Goal: Task Accomplishment & Management: Complete application form

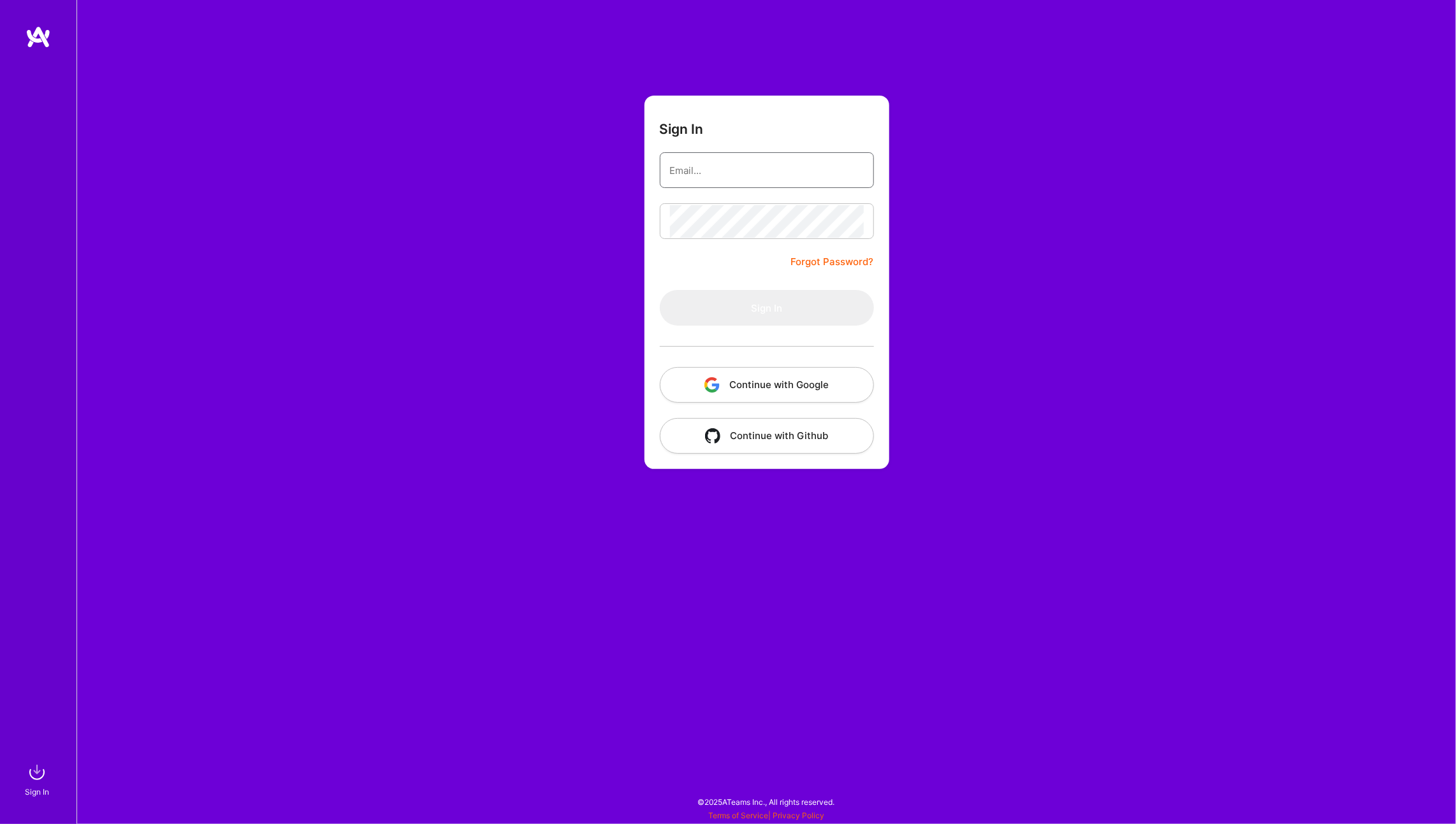
click at [689, 179] on input "email" at bounding box center [766, 170] width 194 height 33
type input "michal.noszczak@protonmail.com"
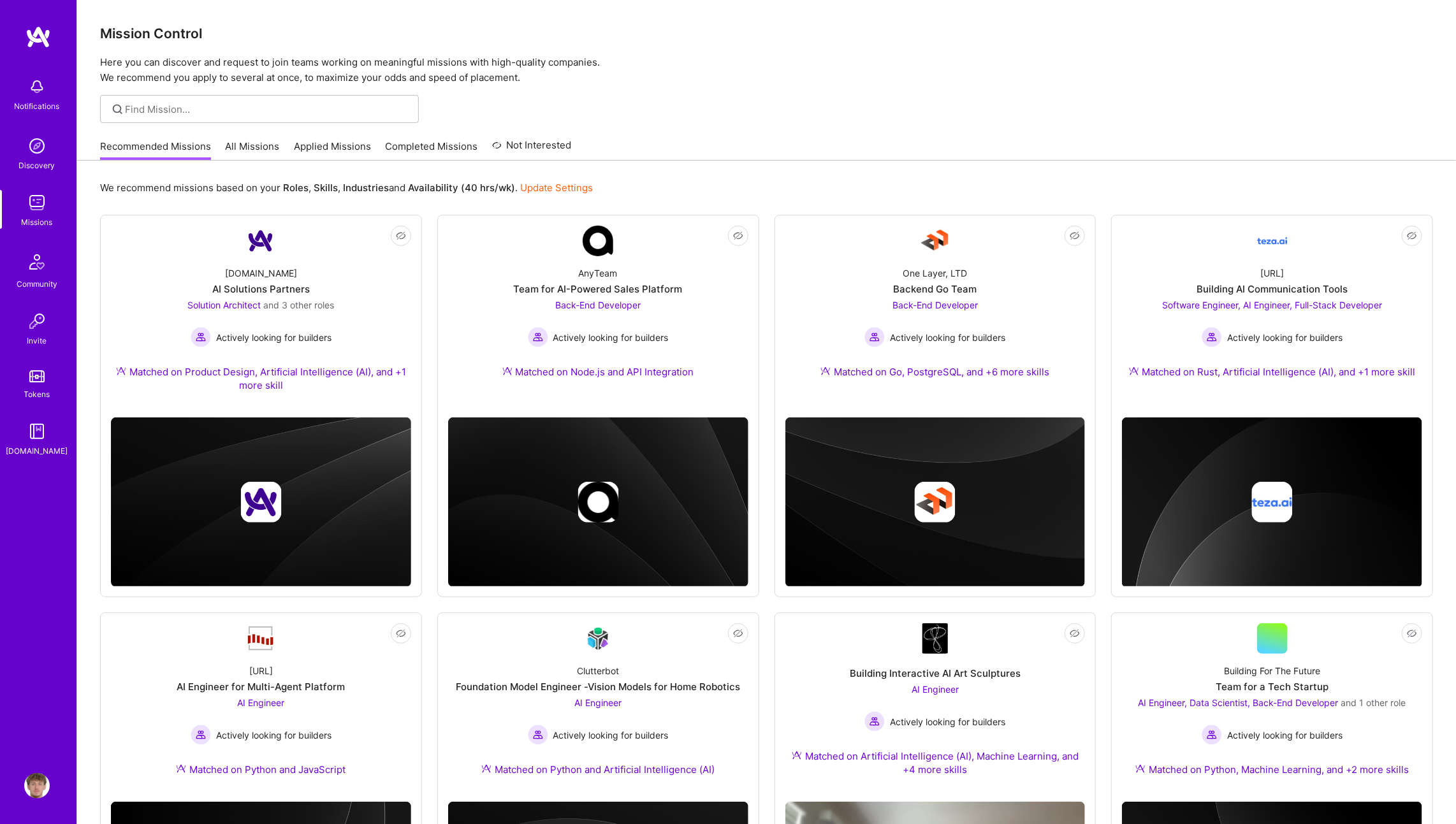
click at [342, 142] on link "Applied Missions" at bounding box center [332, 150] width 77 height 21
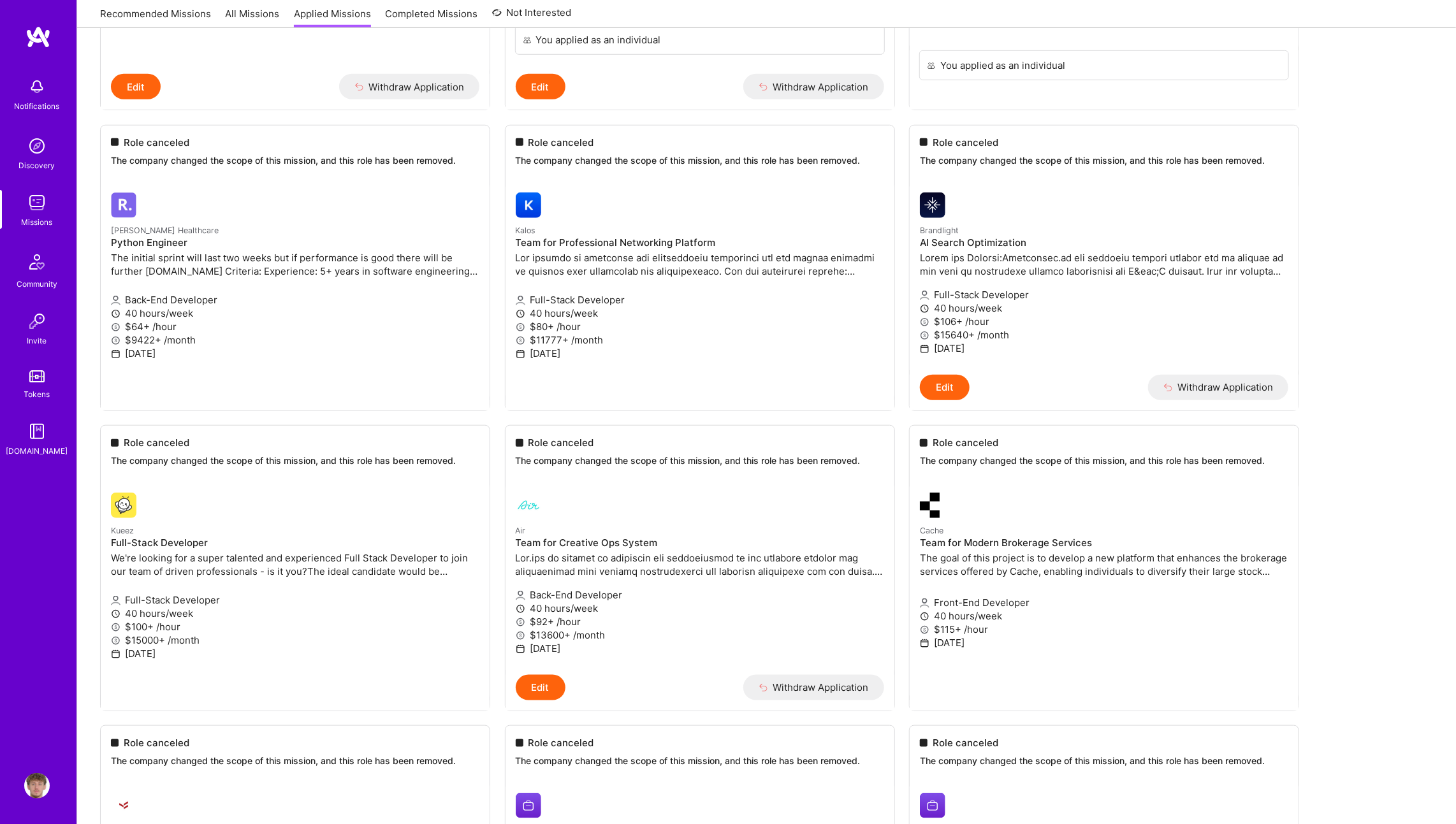
scroll to position [4450, 0]
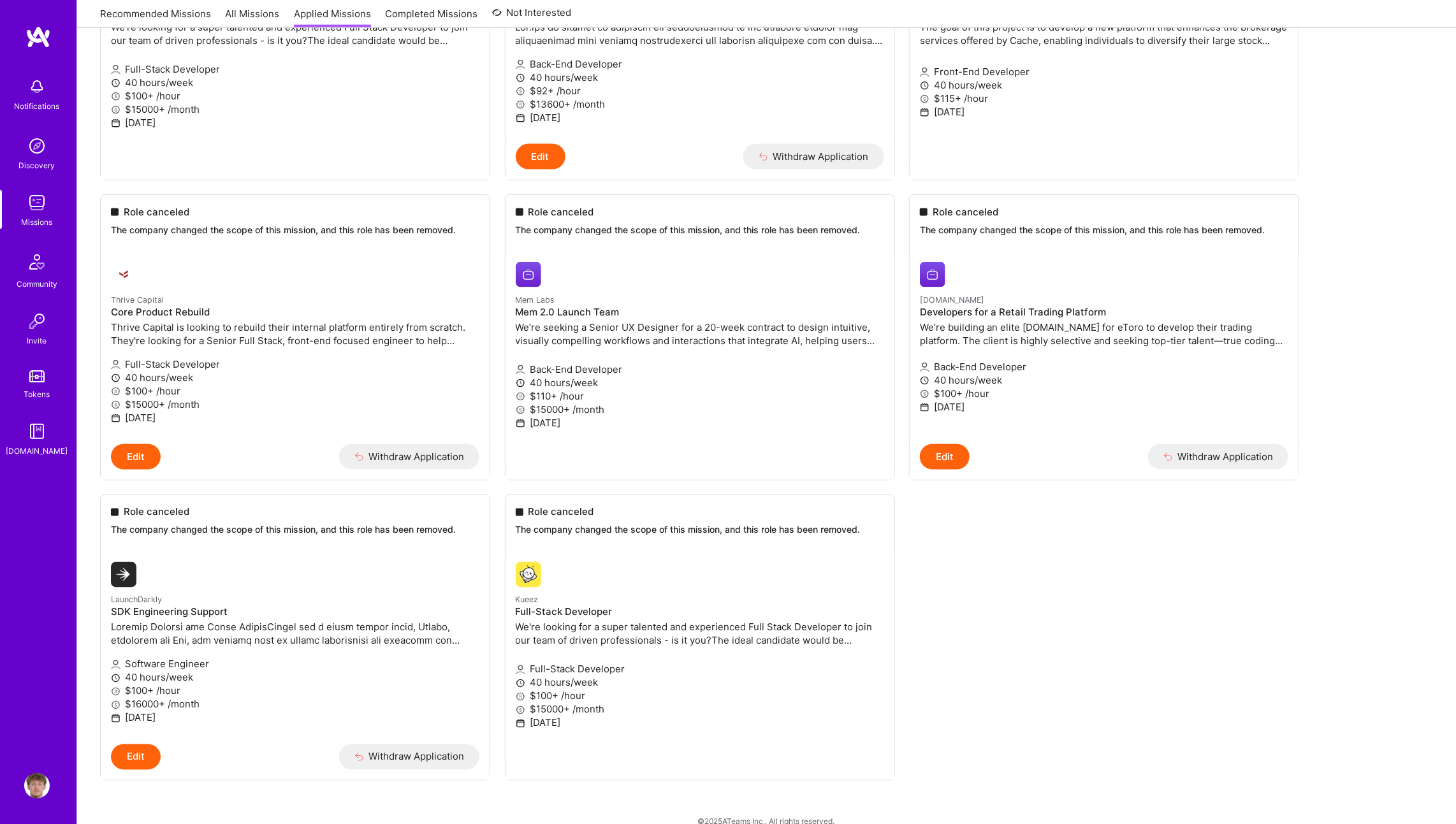
copy small "Kueez"
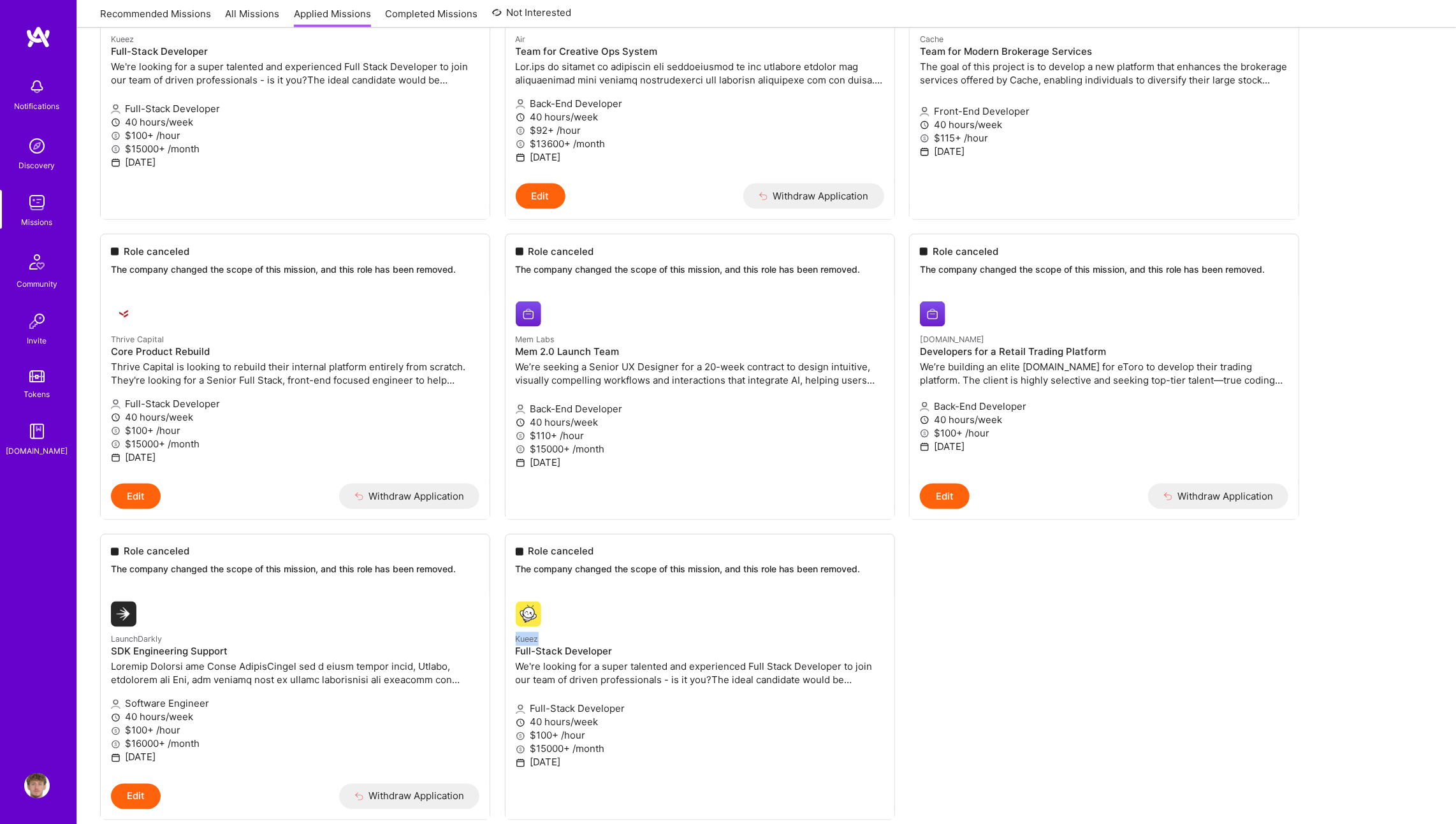
scroll to position [4409, 0]
click at [177, 347] on h4 "Core Product Rebuild" at bounding box center [295, 353] width 368 height 11
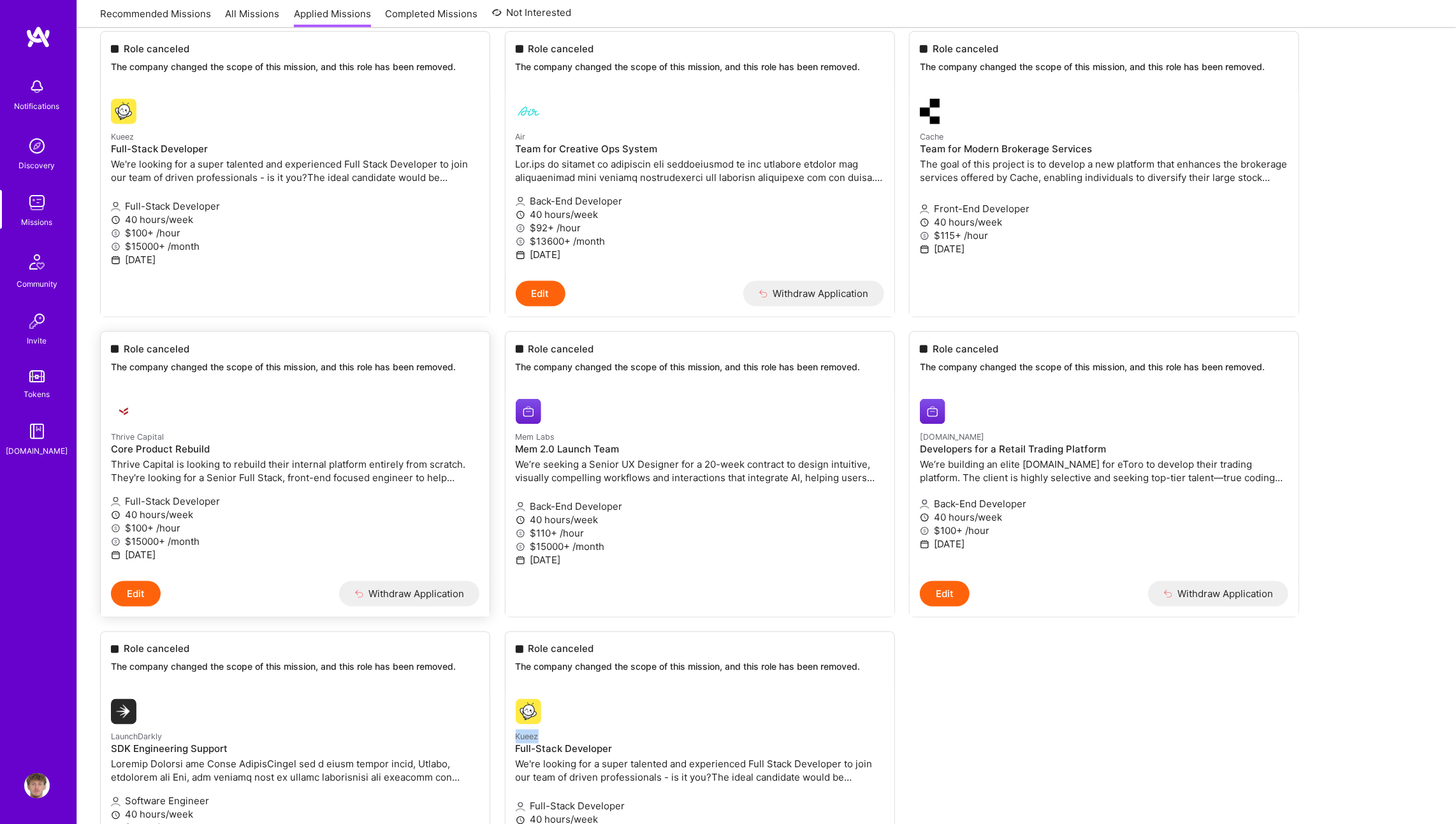
scroll to position [4038, 0]
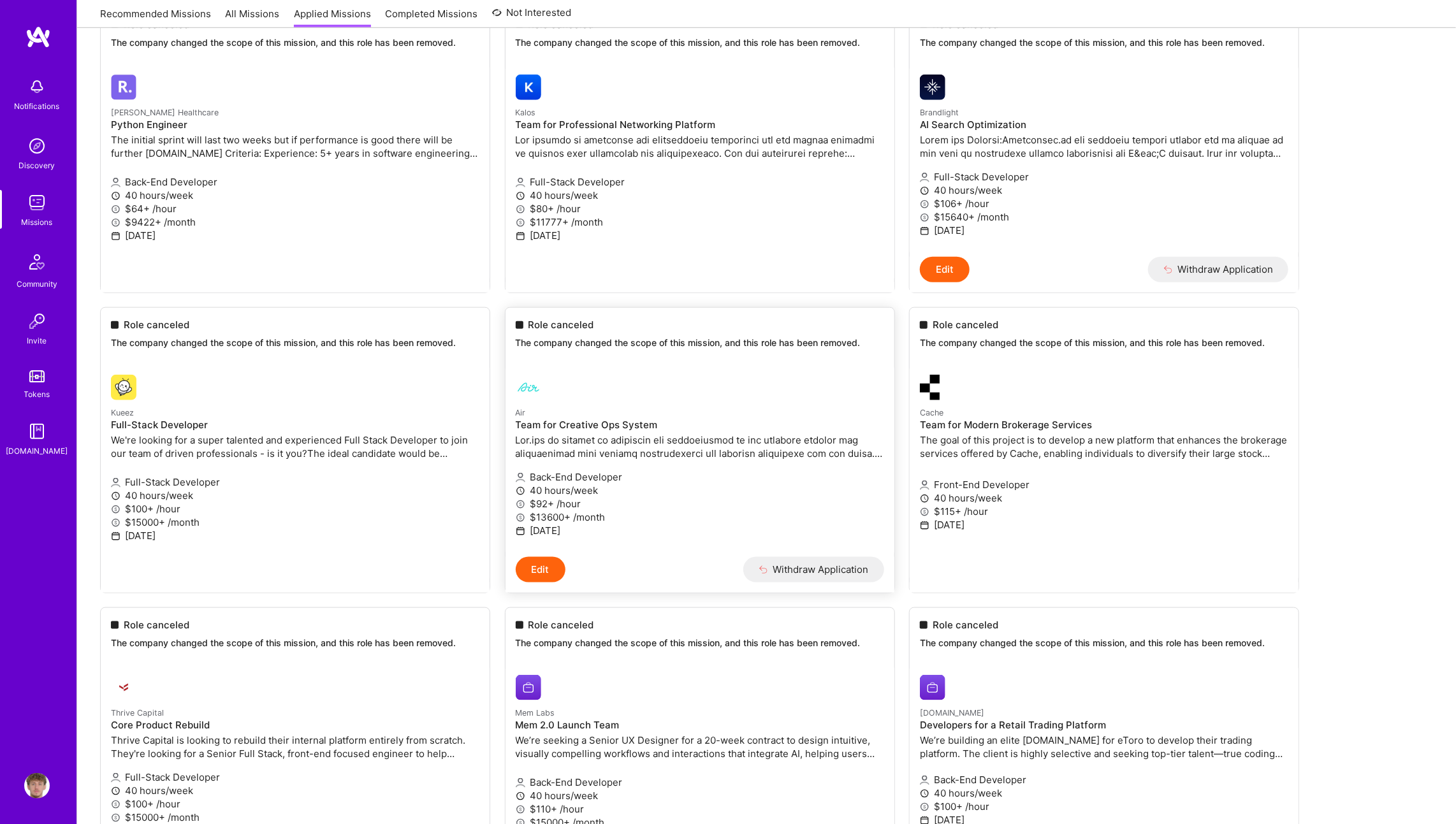
click at [717, 405] on p "Air" at bounding box center [700, 412] width 368 height 14
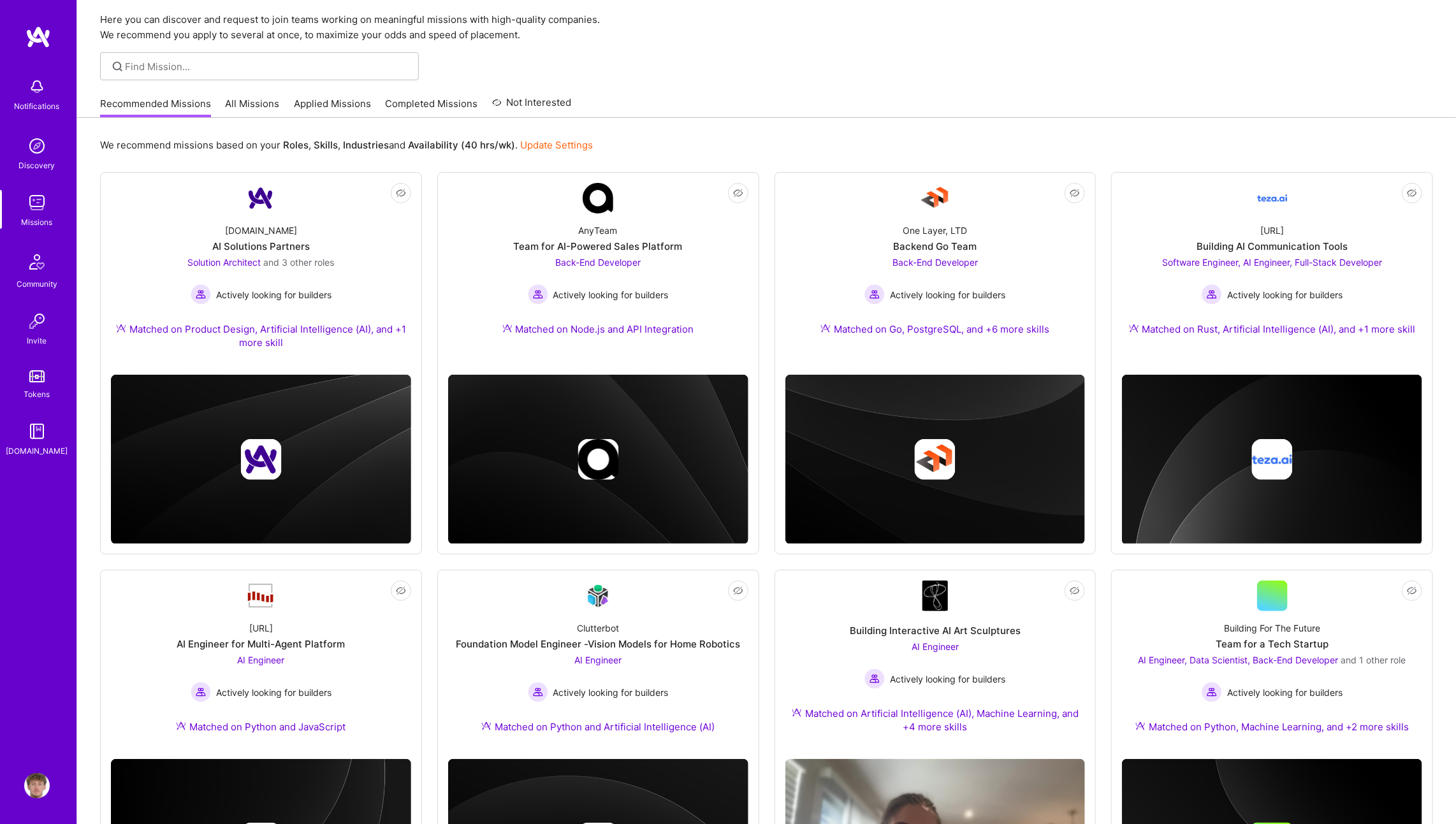
scroll to position [570, 0]
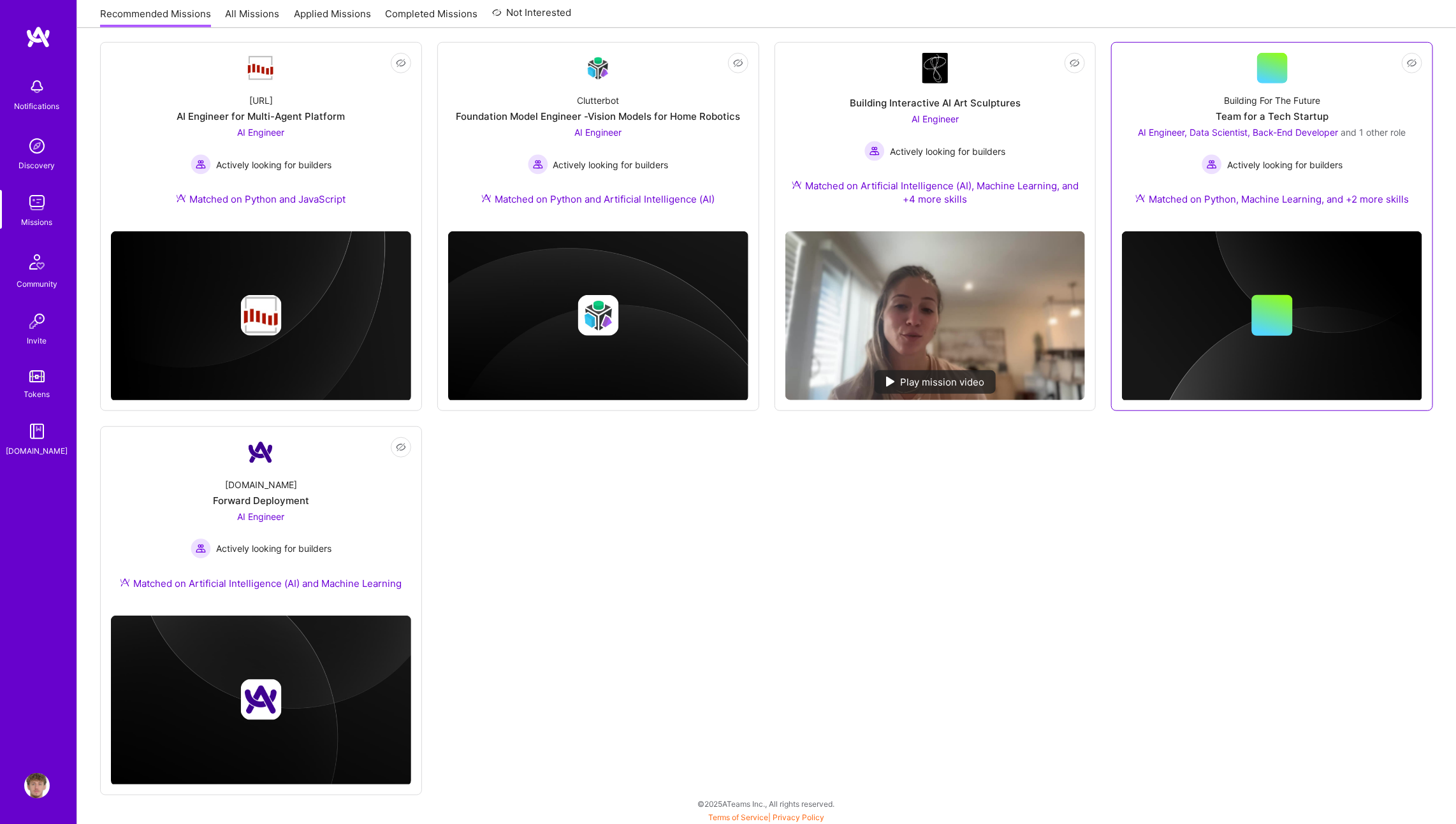
click at [1221, 110] on div "Team for a Tech Startup" at bounding box center [1272, 116] width 113 height 13
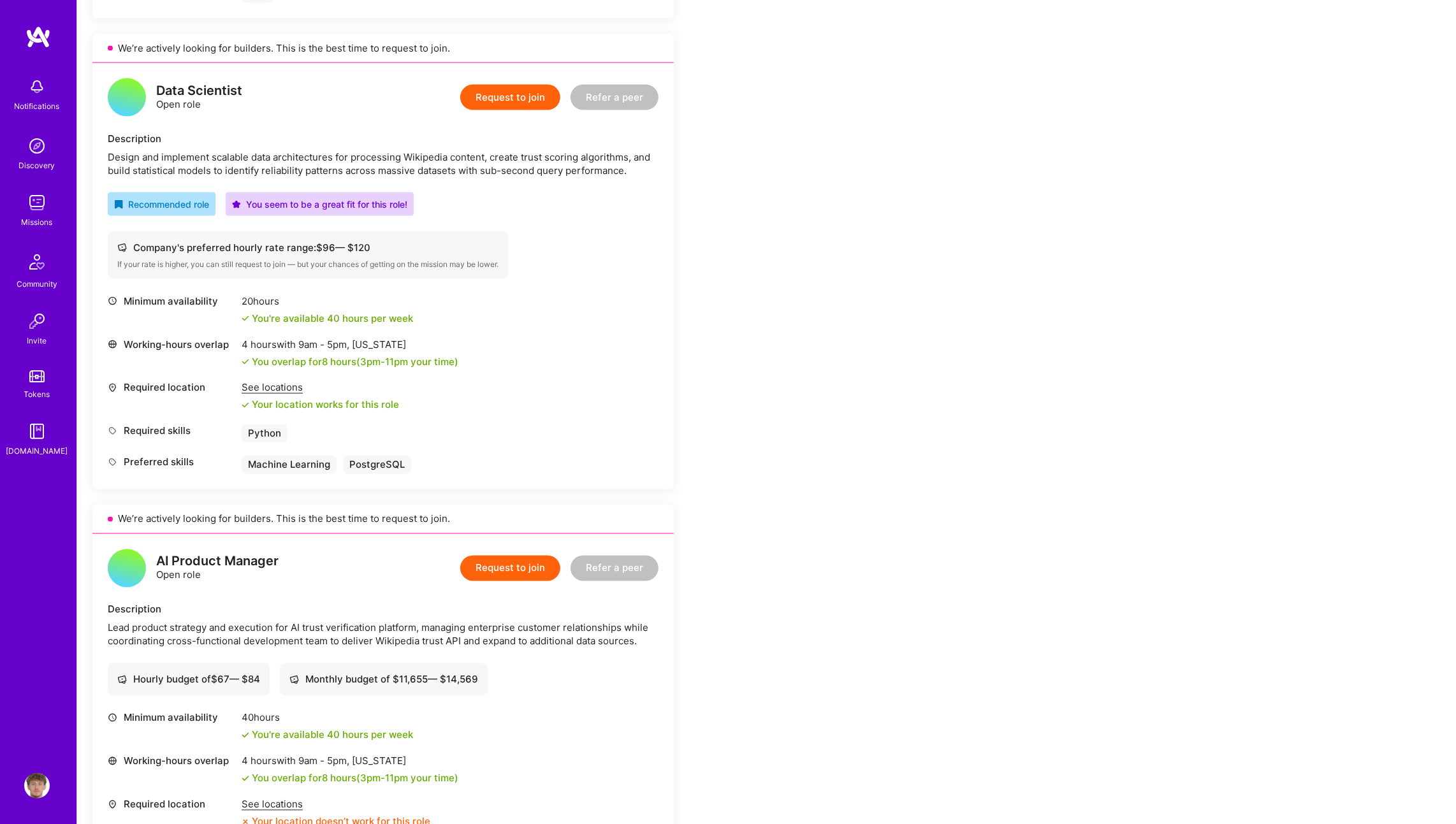
scroll to position [1317, 0]
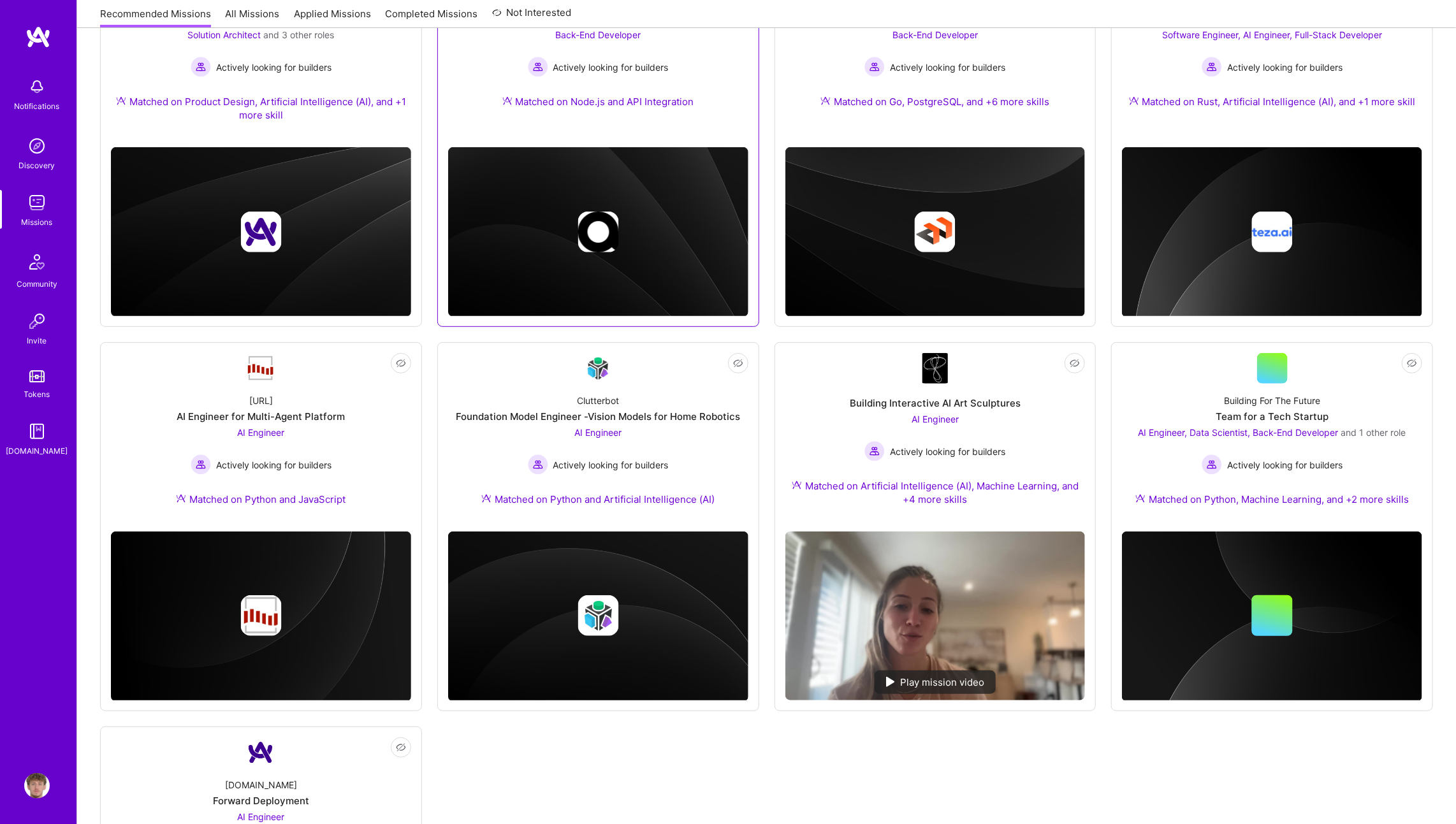
scroll to position [570, 0]
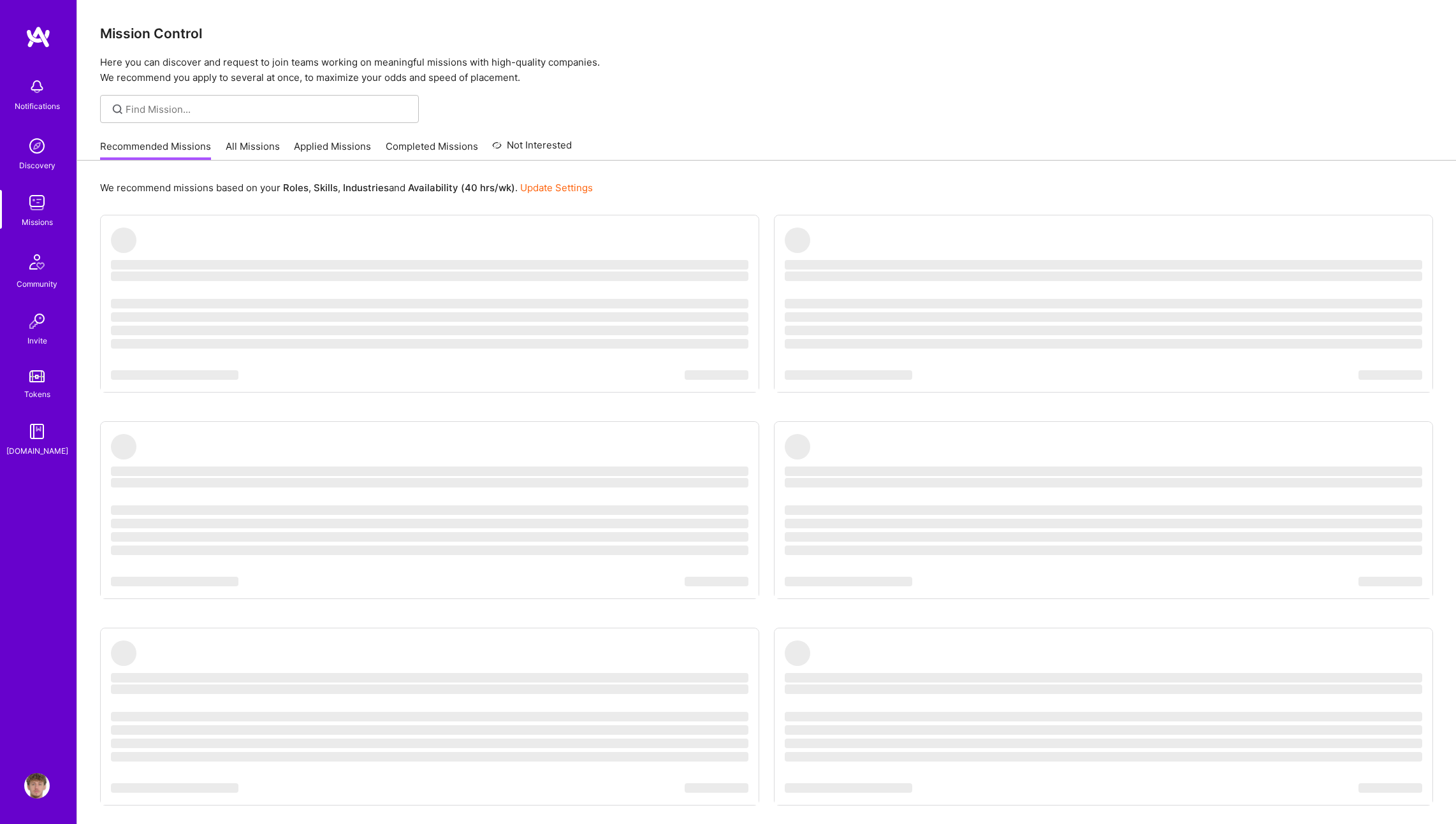
scroll to position [56, 0]
